Goal: Task Accomplishment & Management: Use online tool/utility

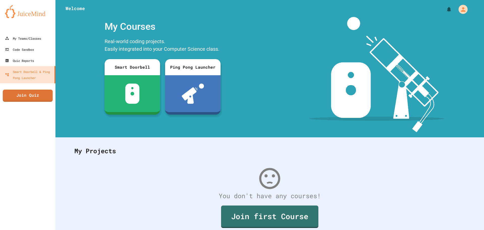
scroll to position [23, 0]
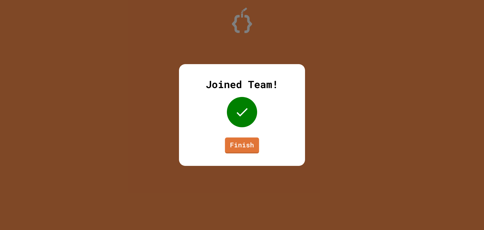
click at [240, 136] on div "Joined Team! Finish" at bounding box center [242, 115] width 126 height 102
click at [240, 137] on div "Joined Team! Finish" at bounding box center [242, 115] width 126 height 102
click at [241, 143] on link "Finish" at bounding box center [242, 144] width 33 height 17
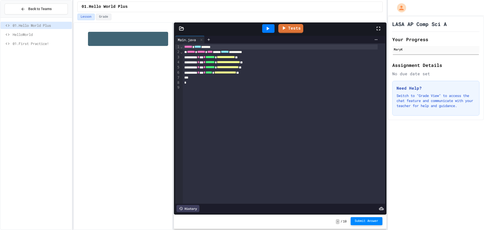
click at [378, 221] on span "Submit Answer" at bounding box center [367, 221] width 24 height 4
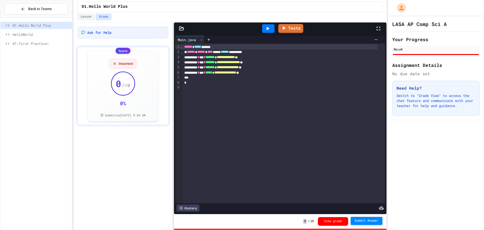
click at [268, 24] on div at bounding box center [268, 29] width 17 height 14
click at [264, 30] on div at bounding box center [268, 28] width 12 height 9
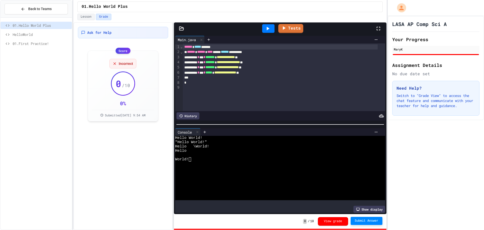
click at [36, 43] on span "01.First Practice!" at bounding box center [41, 43] width 57 height 5
